Goal: Register for event/course

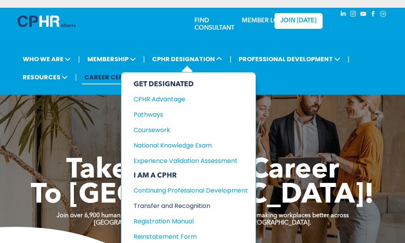
scroll to position [38, 0]
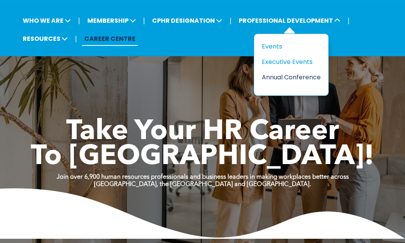
click at [280, 80] on div "Annual Conference" at bounding box center [288, 77] width 53 height 10
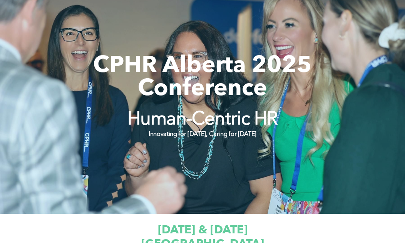
scroll to position [38, 0]
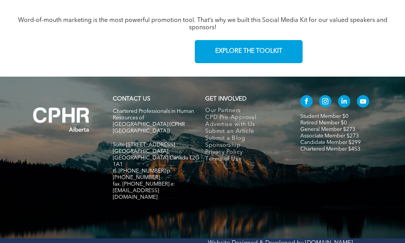
scroll to position [1261, 0]
